Goal: Find specific page/section

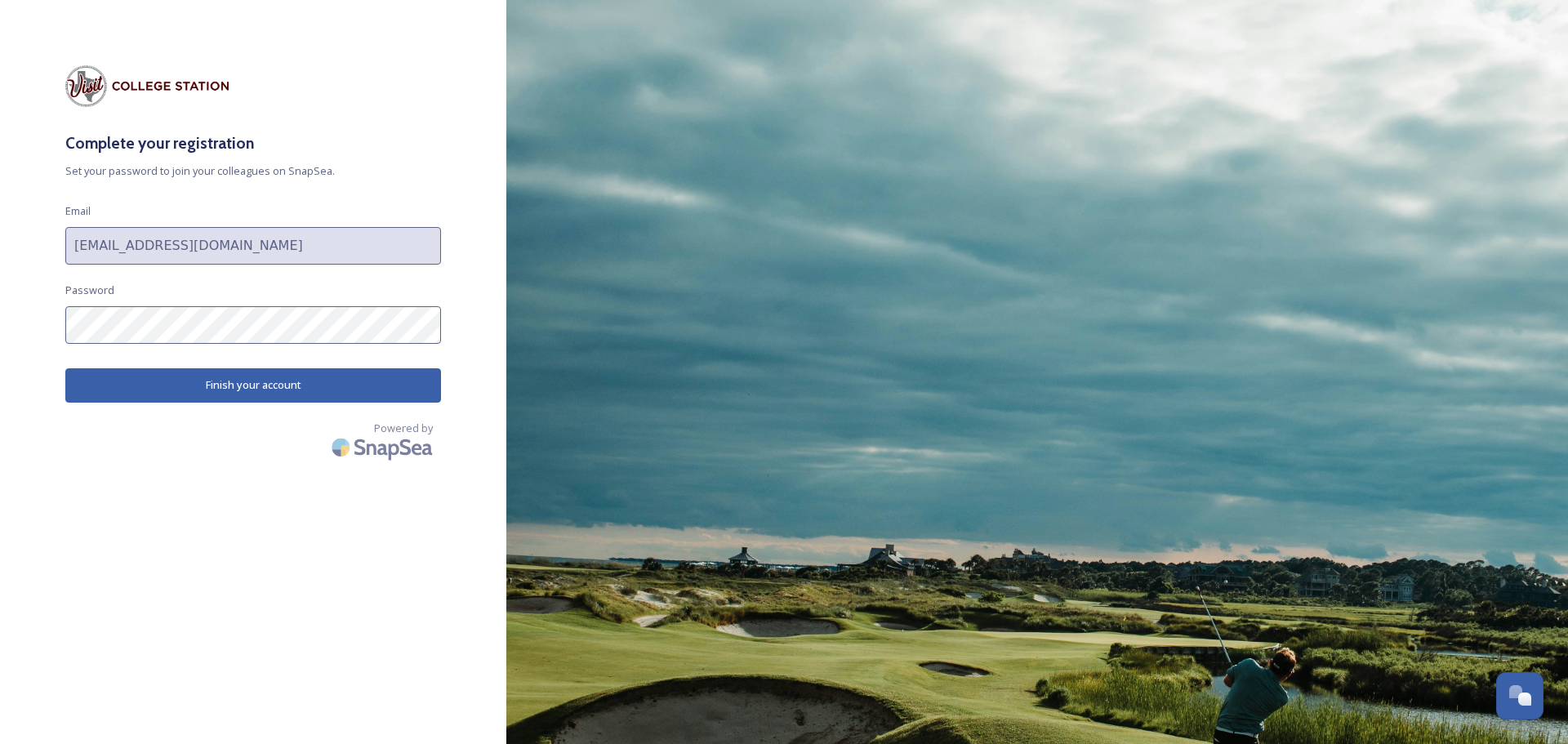
click at [250, 381] on button "Finish your account" at bounding box center [253, 385] width 376 height 34
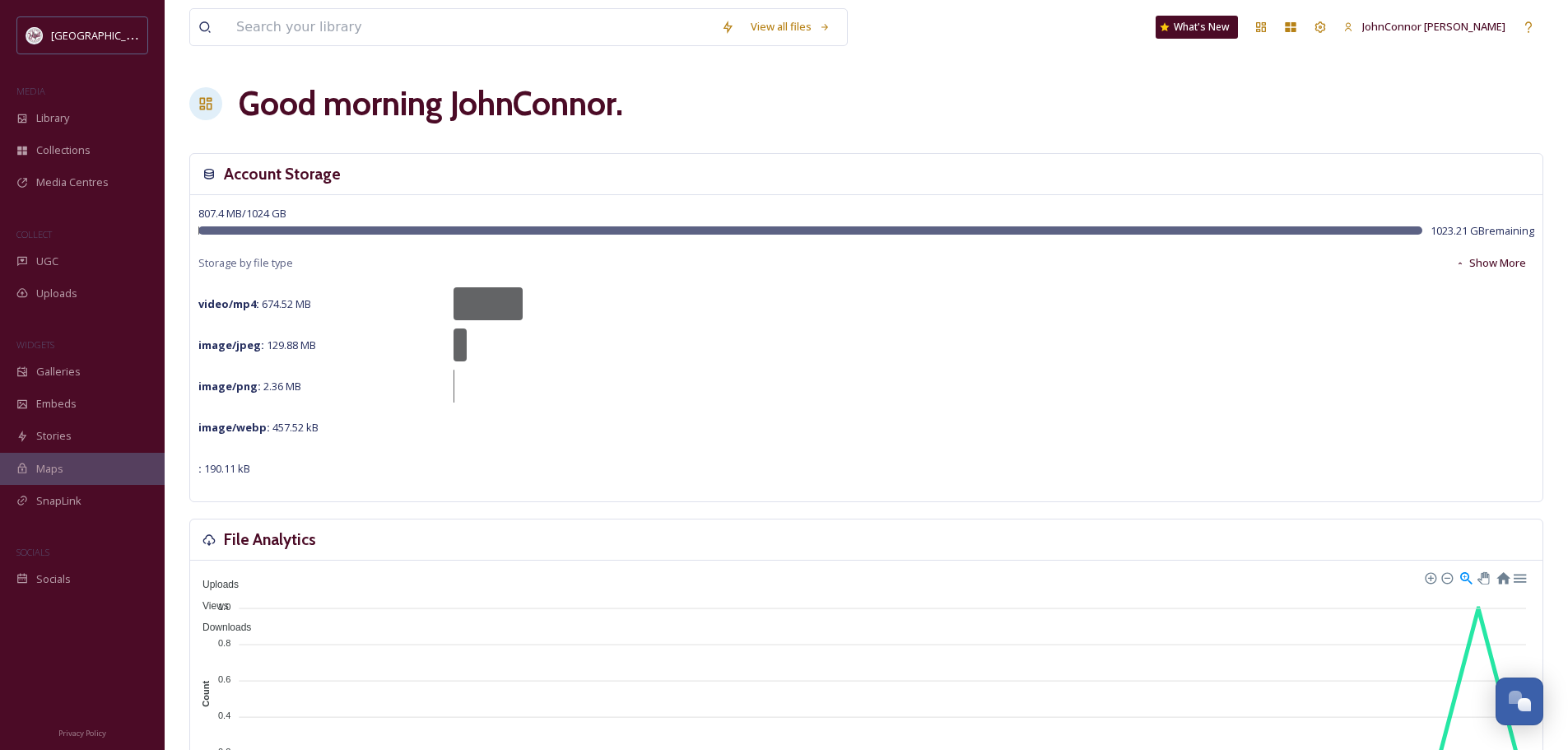
click at [55, 375] on span "Galleries" at bounding box center [59, 372] width 45 height 16
